Goal: Communication & Community: Share content

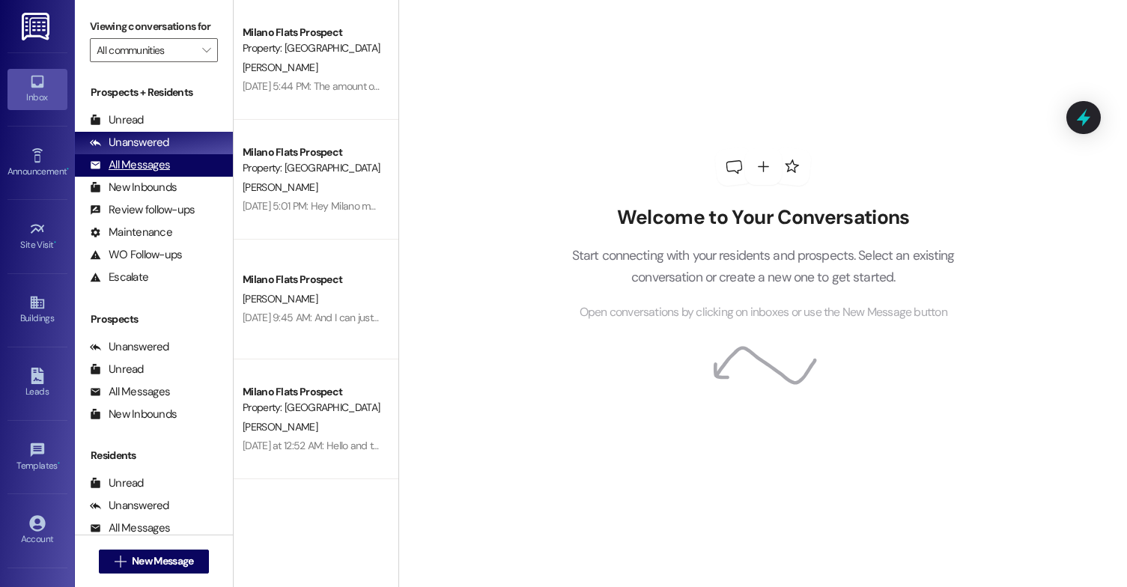
click at [186, 177] on div "All Messages (undefined)" at bounding box center [154, 165] width 158 height 22
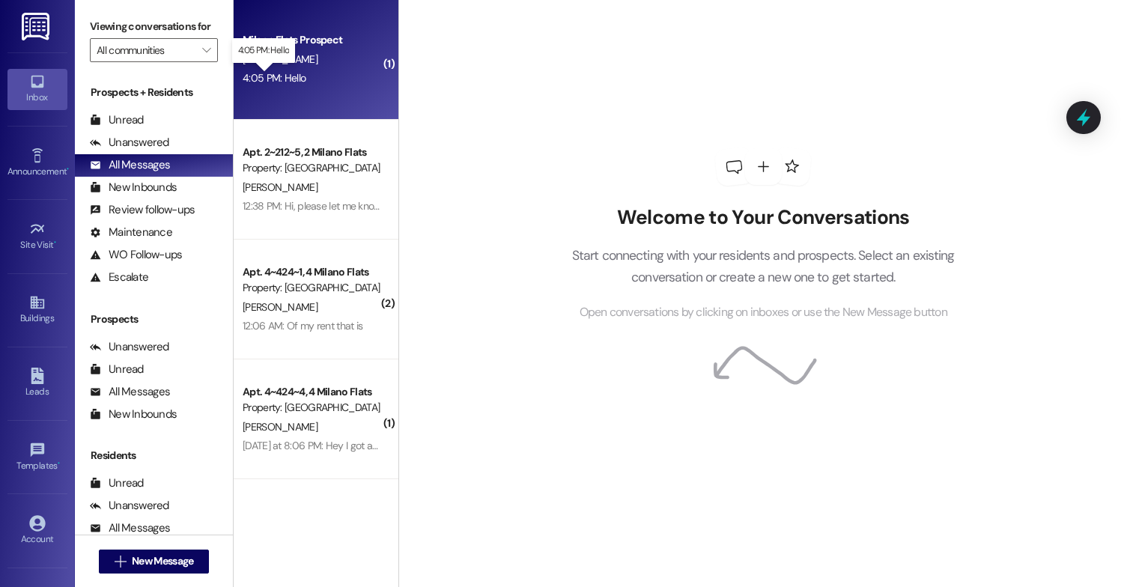
click at [276, 82] on div "4:05 PM: Hello 4:05 PM: Hello" at bounding box center [274, 77] width 63 height 13
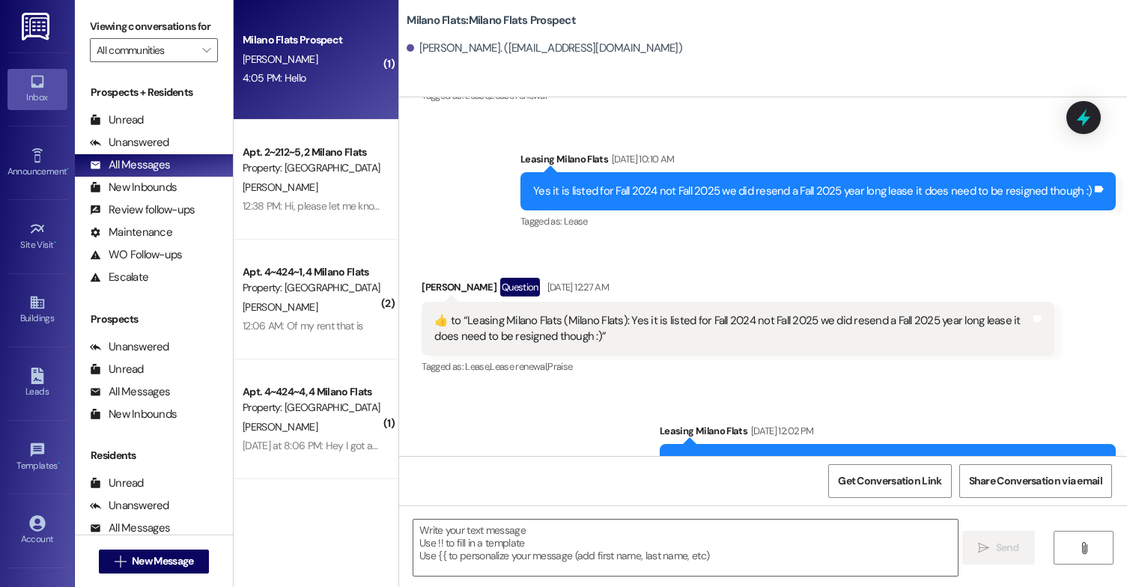
scroll to position [1719, 0]
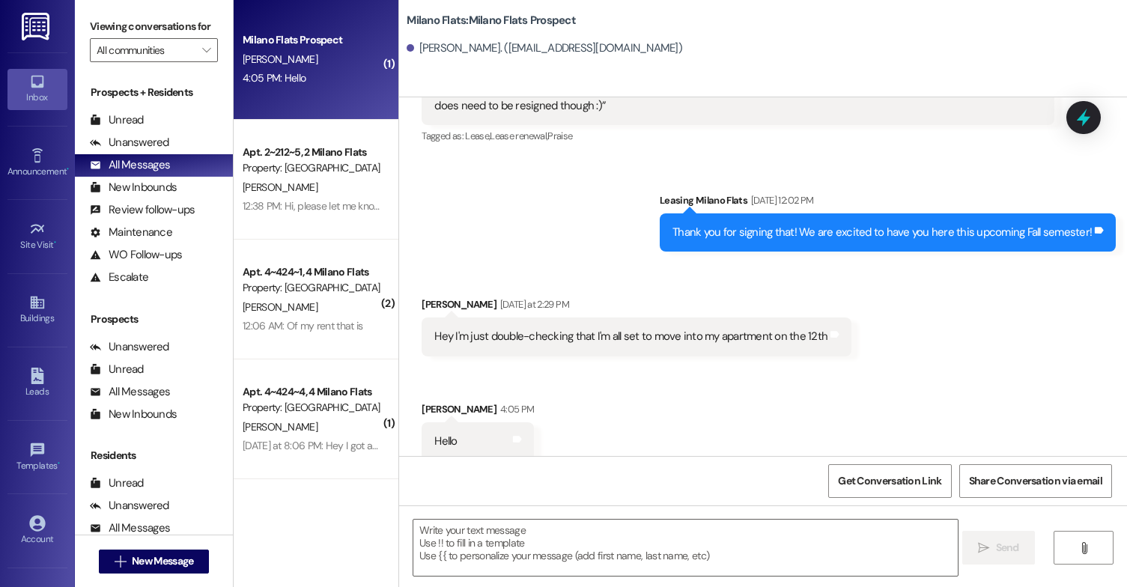
click at [157, 574] on div " New Message" at bounding box center [154, 561] width 111 height 37
click at [163, 562] on span "New Message" at bounding box center [162, 561] width 61 height 16
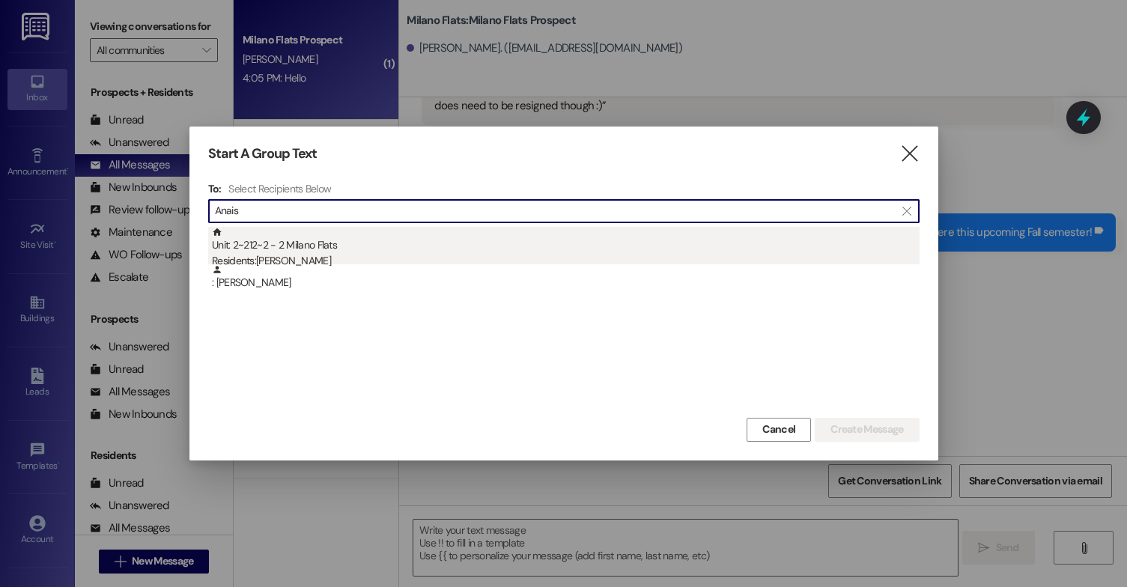
type input "Anais"
click at [292, 249] on div "Unit: 2~212~2 - 2 Milano Flats Residents: [PERSON_NAME]" at bounding box center [566, 248] width 708 height 43
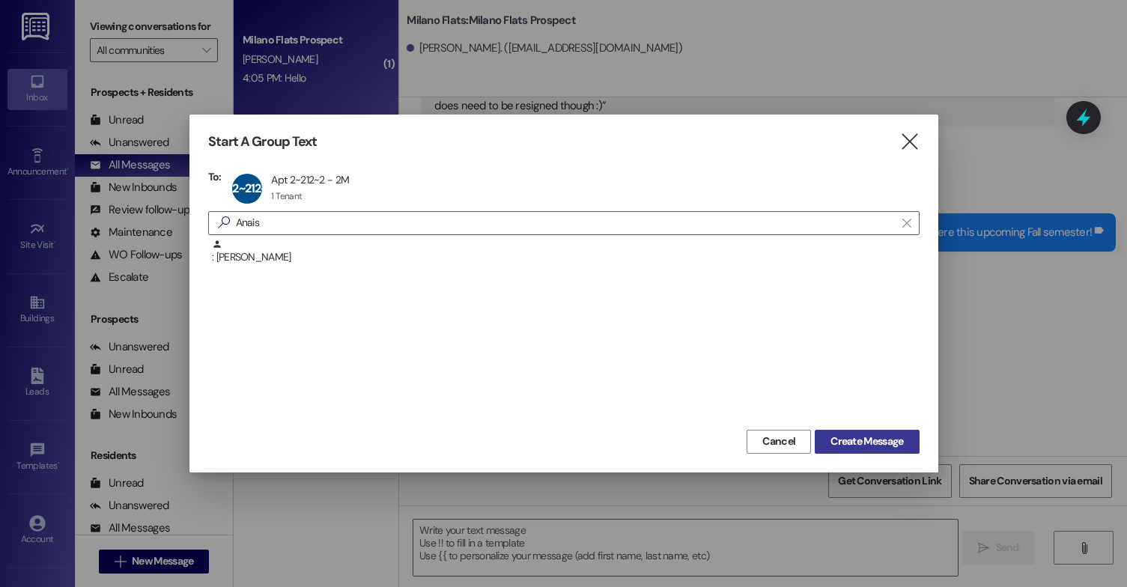
click at [882, 451] on button "Create Message" at bounding box center [867, 442] width 104 height 24
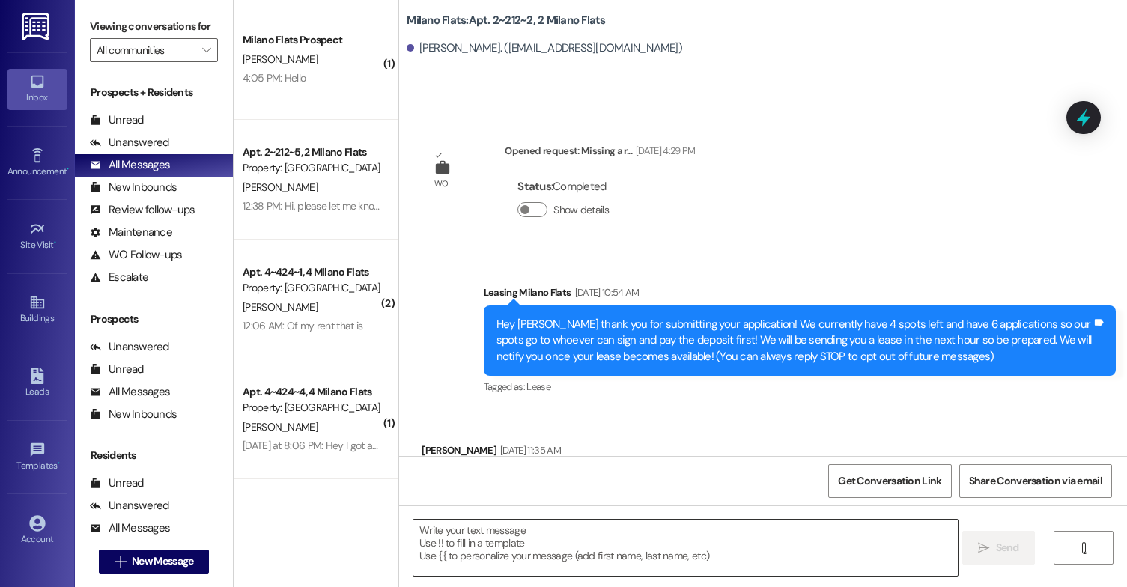
click at [503, 535] on textarea at bounding box center [685, 548] width 544 height 56
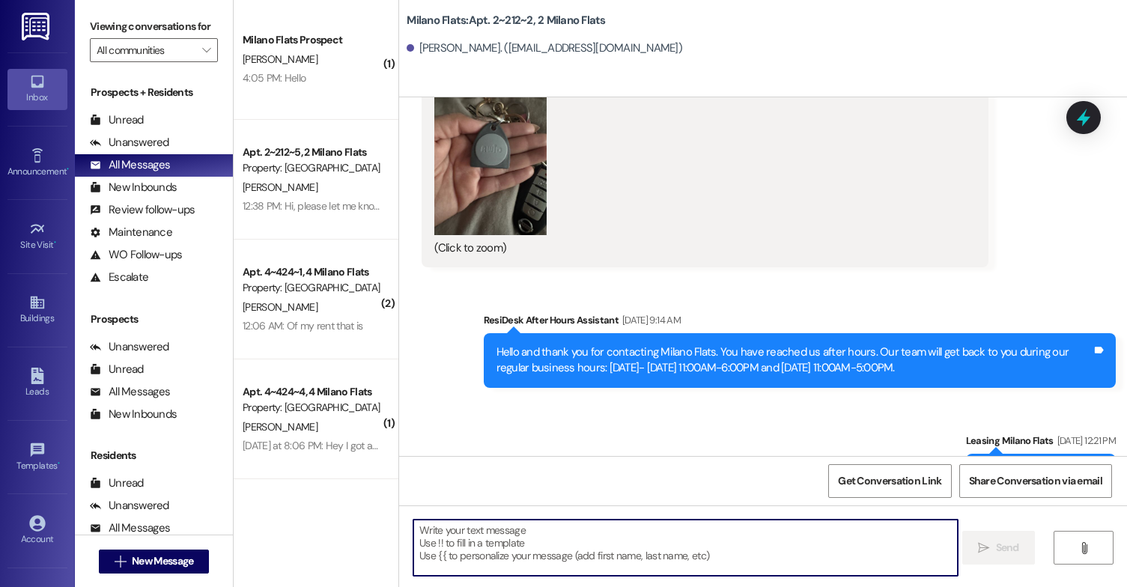
scroll to position [42336, 0]
paste textarea "Hi, you are receiving this message as a reminder of your move out [DATE] at 12p…"
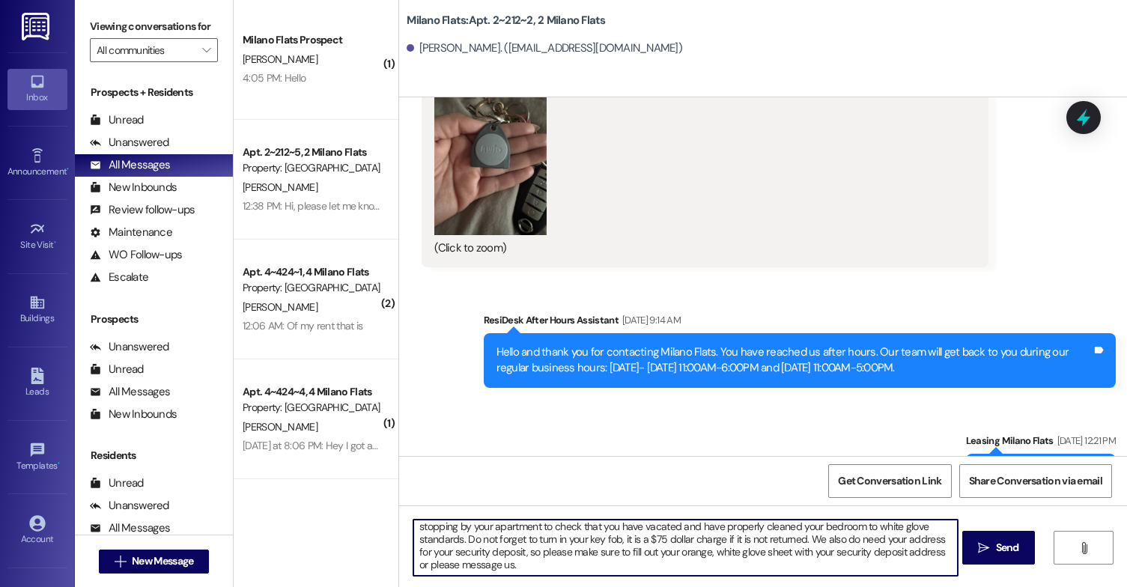
scroll to position [0, 0]
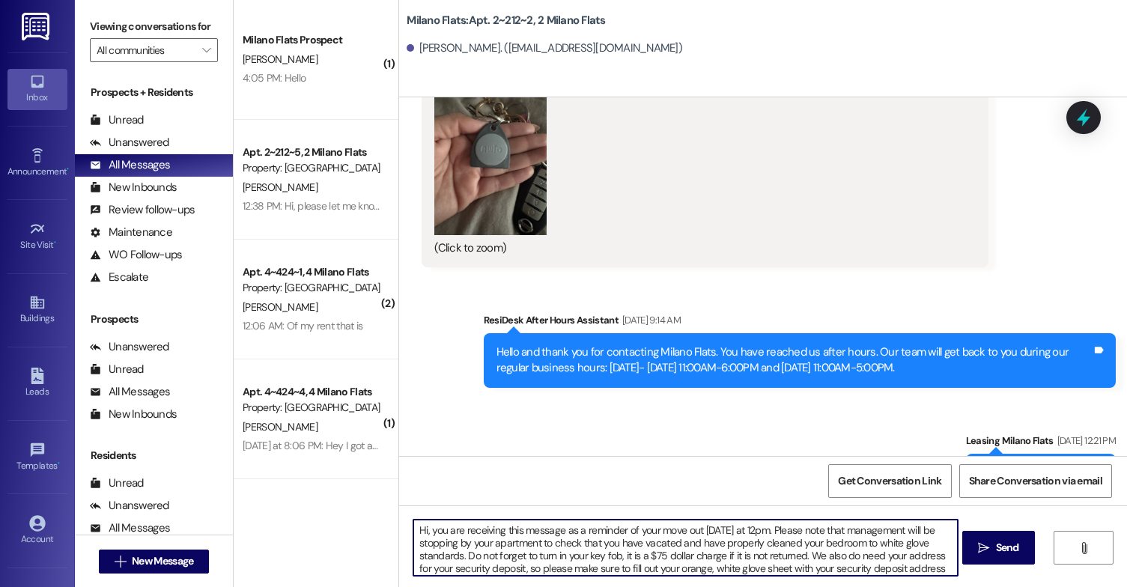
click at [750, 533] on textarea "Hi, you are receiving this message as a reminder of your move out [DATE] at 12p…" at bounding box center [685, 548] width 544 height 56
click at [756, 534] on textarea "Hi, you are receiving this message as a reminder of your move out [DATE] at 12p…" at bounding box center [685, 548] width 544 height 56
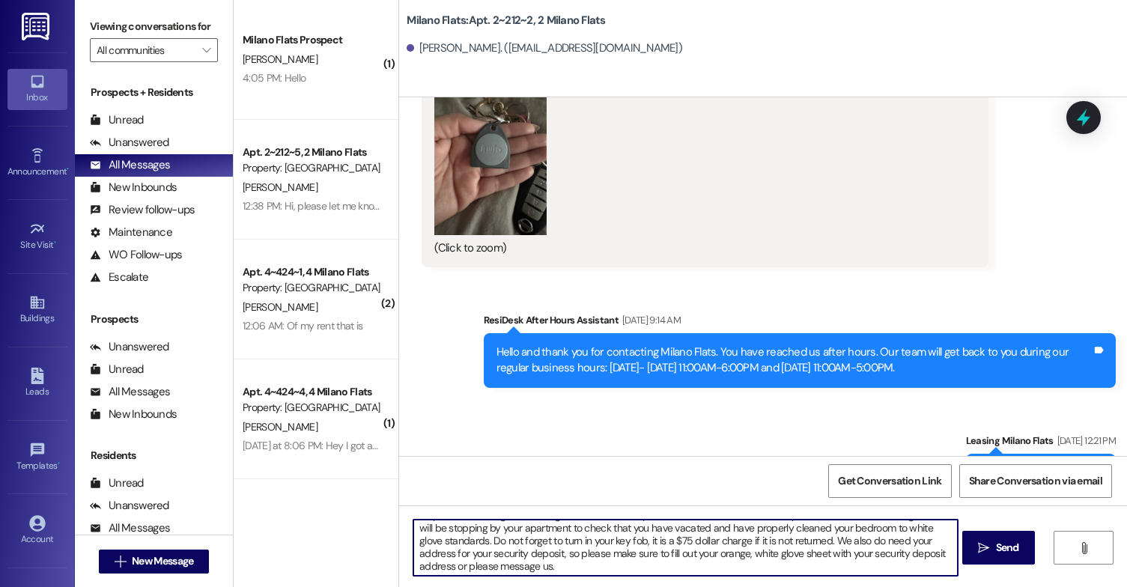
scroll to position [16, 0]
click at [560, 541] on textarea "Hi, you are receiving this message as a reminder of your move out [DATE] ([DATE…" at bounding box center [685, 548] width 544 height 56
click at [652, 562] on textarea "Hi, you are receiving this message as a reminder of your move out [DATE] ([DATE…" at bounding box center [685, 548] width 544 height 56
click at [906, 537] on textarea "Hi, you are receiving this message as a reminder of your move out [DATE] ([DATE…" at bounding box center [685, 548] width 544 height 56
drag, startPoint x: 907, startPoint y: 537, endPoint x: 914, endPoint y: 572, distance: 35.8
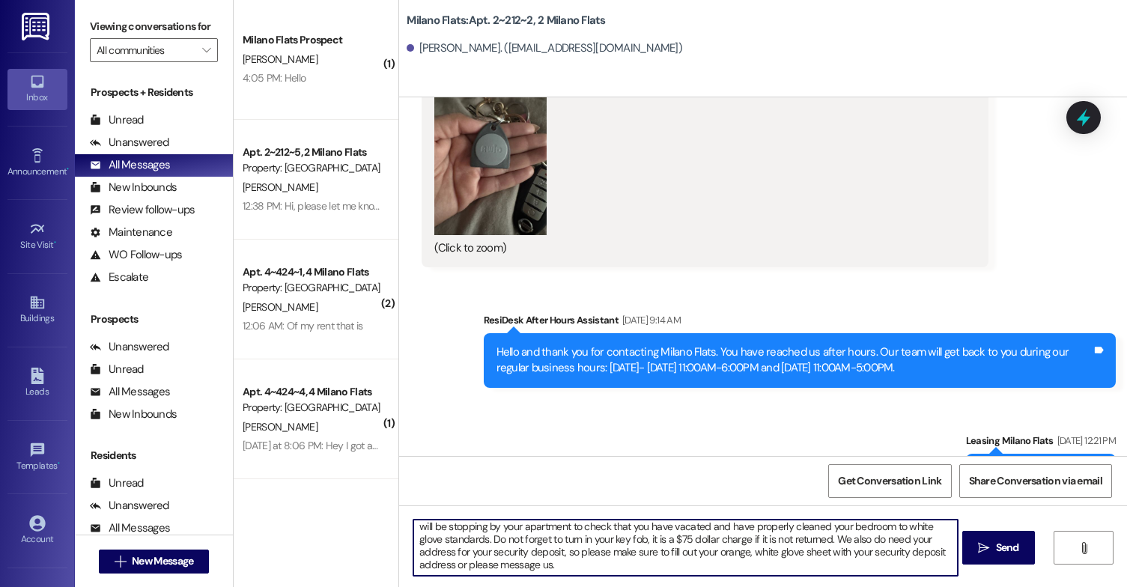
click at [914, 572] on textarea "Hi, you are receiving this message as a reminder of your move out [DATE] ([DATE…" at bounding box center [685, 548] width 544 height 56
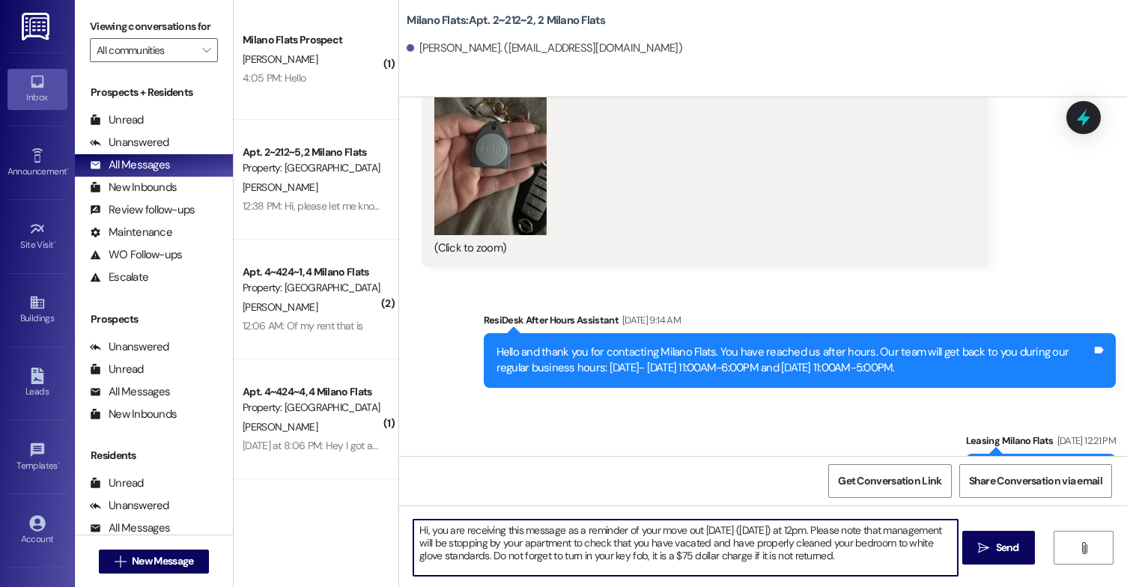
scroll to position [0, 0]
click at [847, 556] on textarea "Hi, you are receiving this message as a reminder of your move out [DATE] ([DATE…" at bounding box center [685, 548] width 544 height 56
type textarea "Hi, you are receiving this message as a reminder of your move out [DATE] ([DATE…"
